Goal: Check status

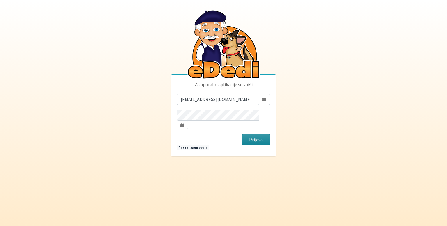
click at [251, 136] on button "Prijava" at bounding box center [256, 139] width 28 height 11
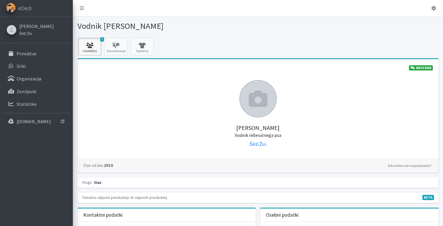
click at [94, 48] on icon at bounding box center [90, 45] width 20 height 6
click at [419, 166] on link "Kdo lahko vidi moje podatke?" at bounding box center [409, 165] width 46 height 7
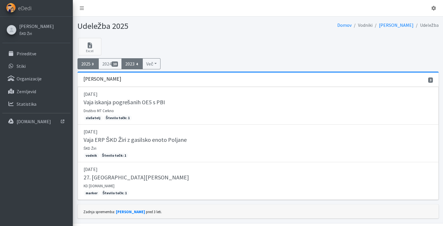
click at [139, 64] on span "4" at bounding box center [136, 63] width 5 height 5
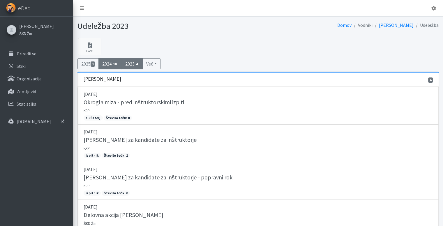
click at [108, 64] on link "2024 10" at bounding box center [109, 63] width 23 height 11
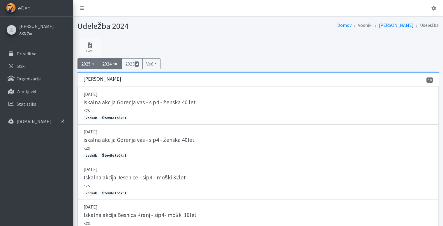
click at [87, 61] on link "2025 3" at bounding box center [88, 63] width 22 height 11
